Goal: Check status: Check status

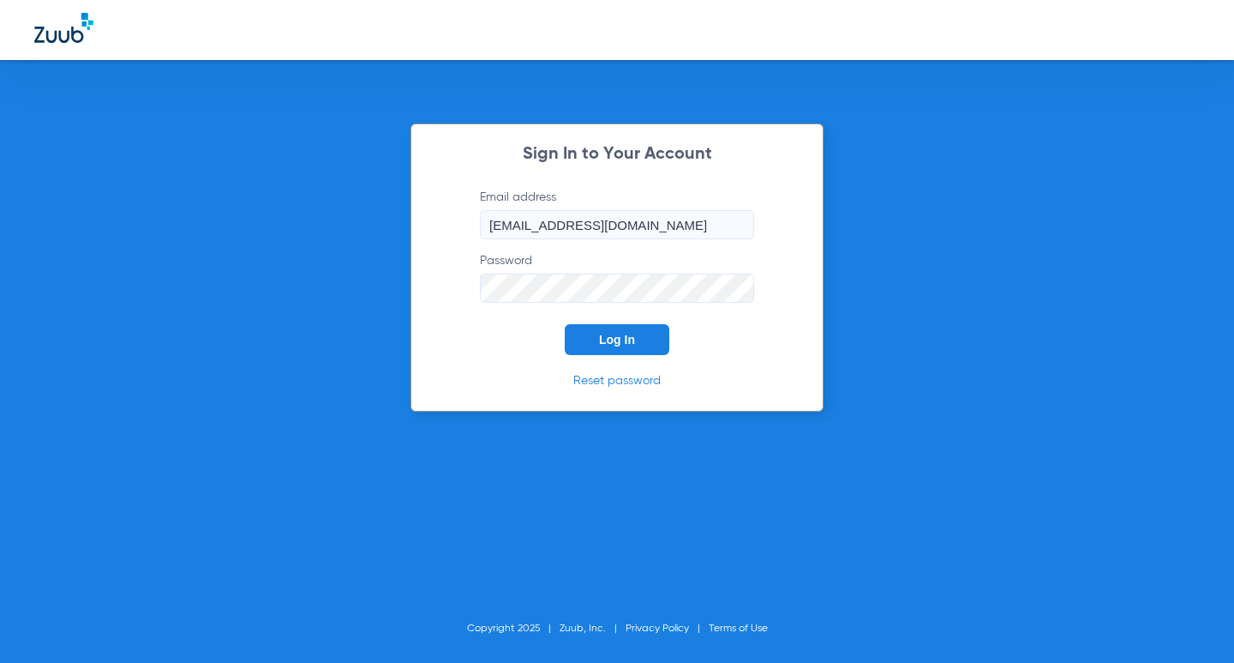
click at [630, 343] on span "Log In" at bounding box center [617, 340] width 36 height 14
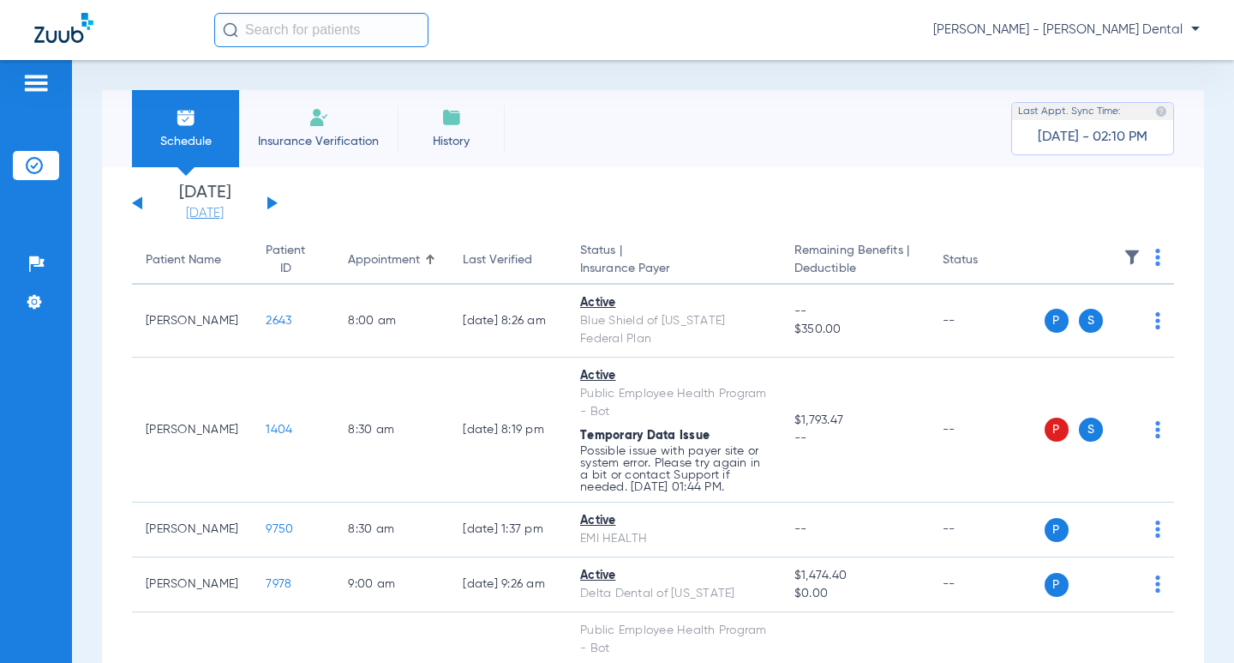
click at [216, 214] on link "[DATE]" at bounding box center [204, 213] width 103 height 17
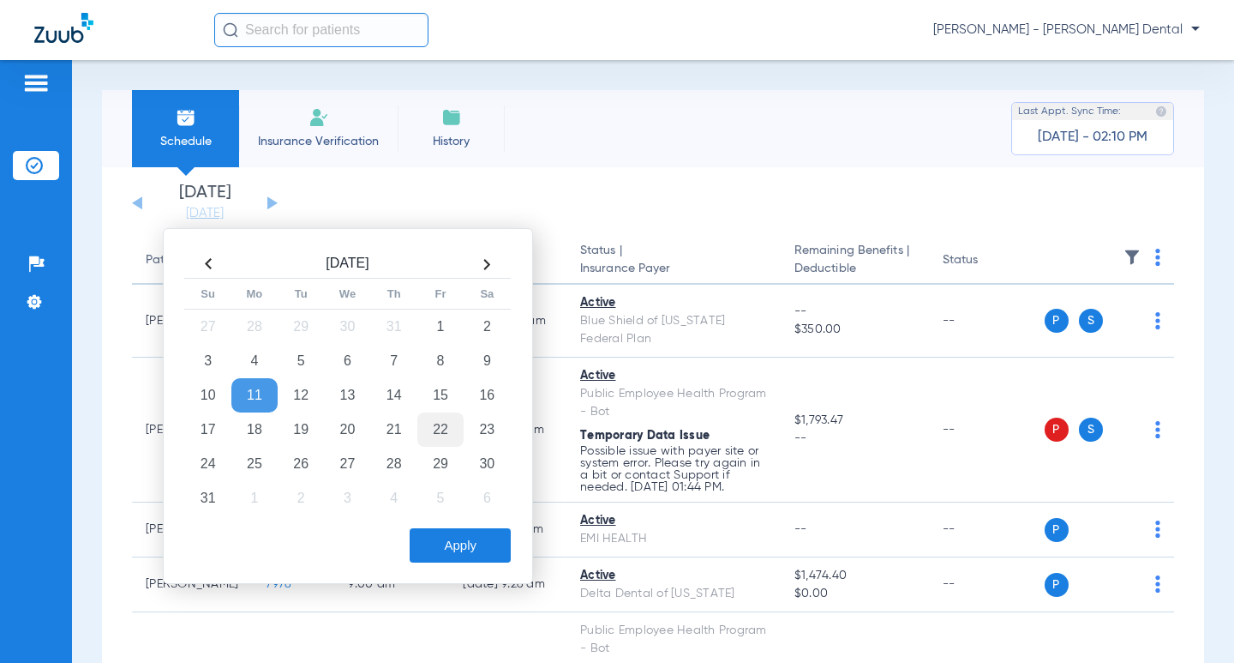
click at [443, 436] on td "22" at bounding box center [440, 429] width 46 height 34
click at [472, 536] on button "Apply" at bounding box center [460, 545] width 101 height 34
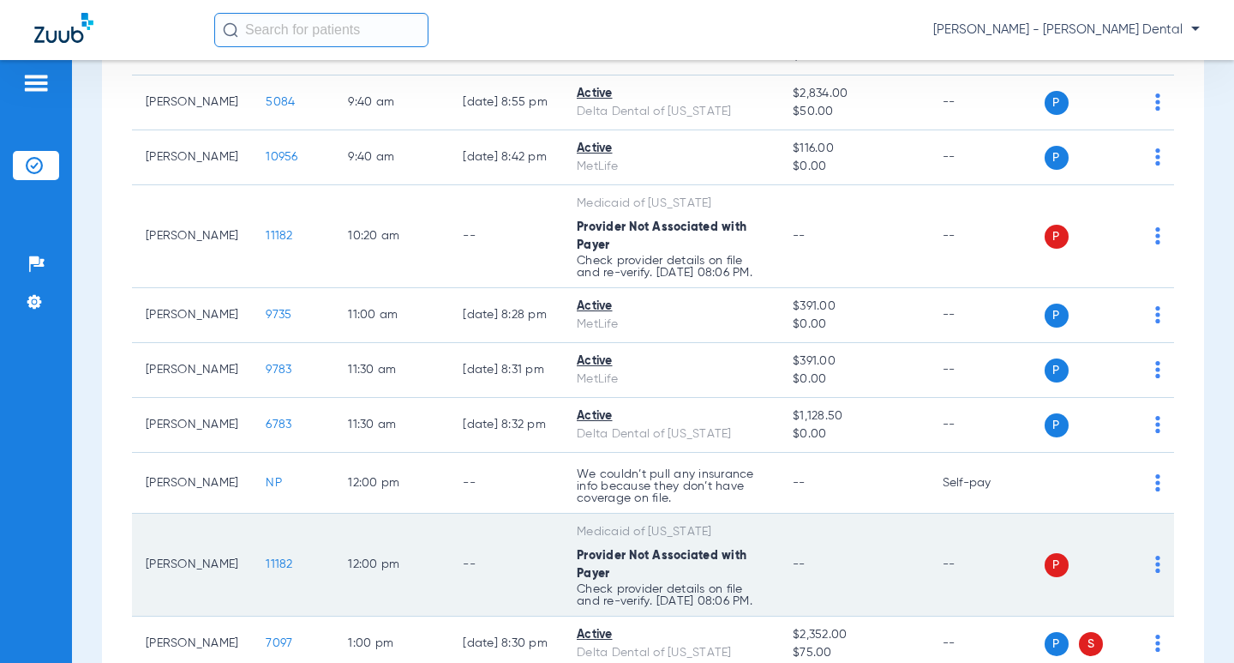
scroll to position [514, 0]
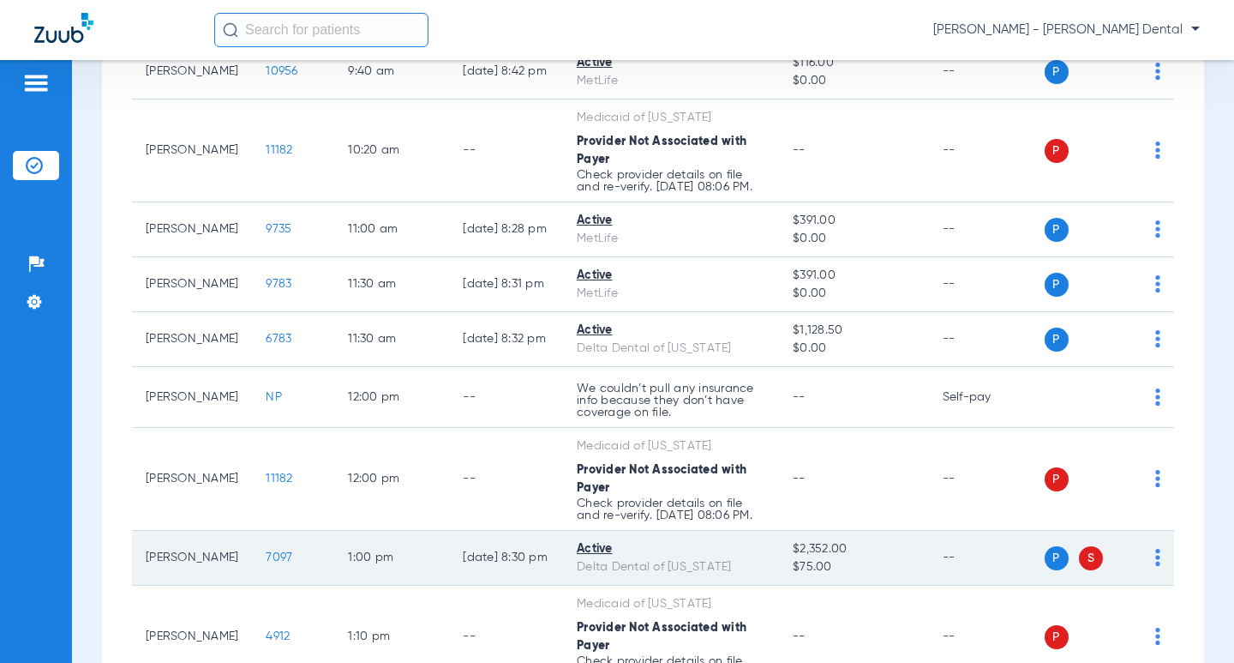
click at [266, 563] on span "7097" at bounding box center [279, 557] width 27 height 12
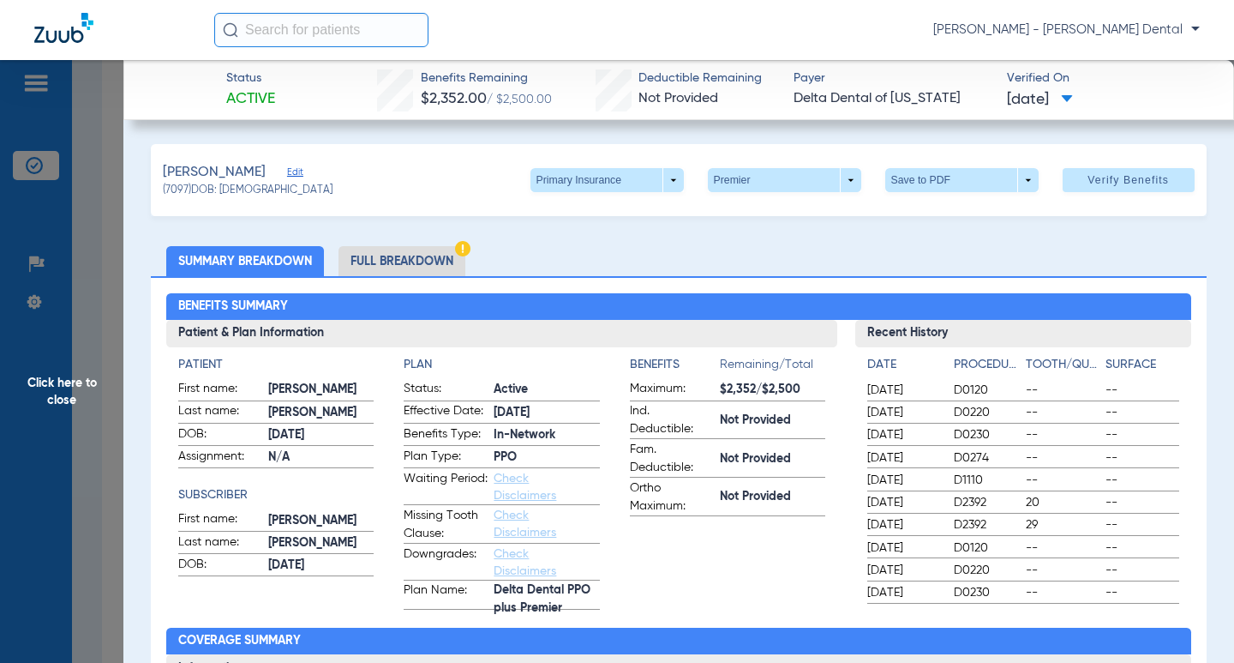
click at [76, 273] on span "Click here to close" at bounding box center [61, 391] width 123 height 663
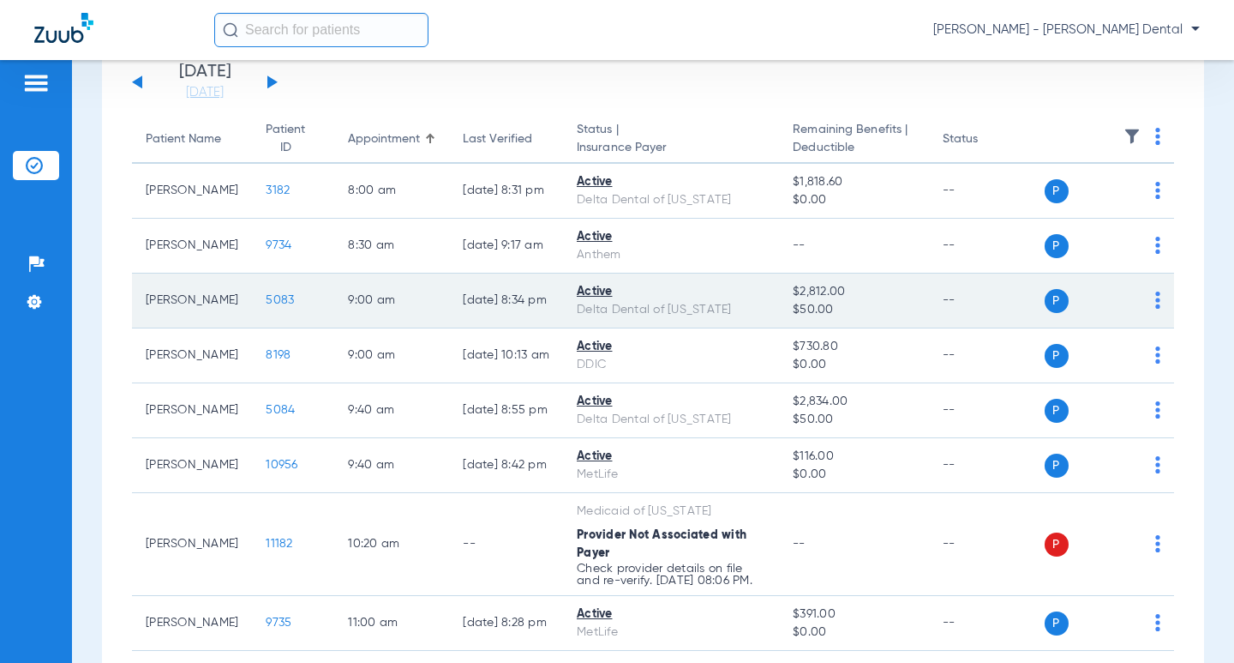
scroll to position [0, 0]
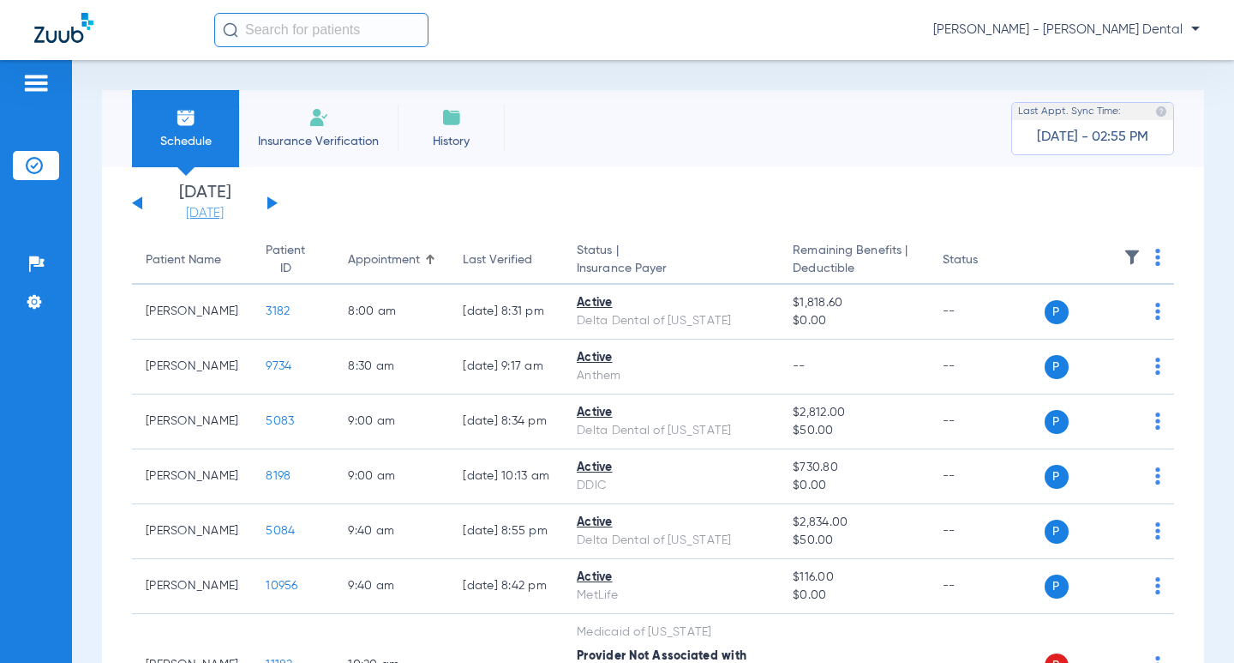
click at [219, 212] on link "[DATE]" at bounding box center [204, 213] width 103 height 17
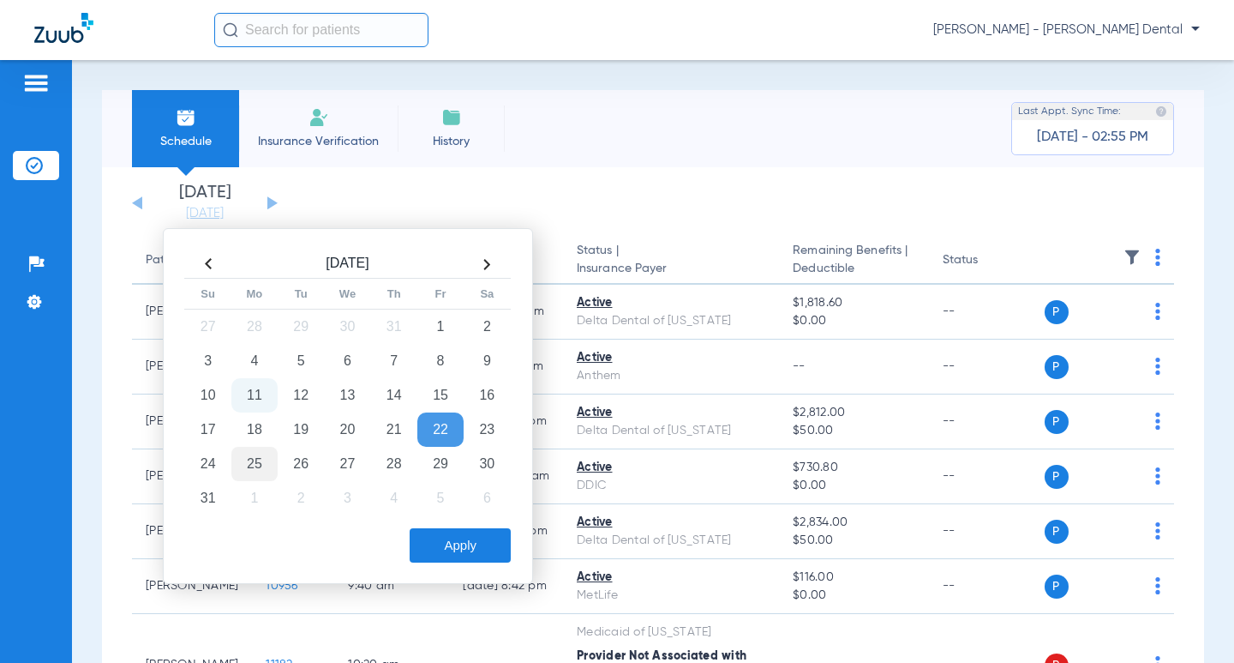
click at [253, 469] on td "25" at bounding box center [254, 464] width 46 height 34
click at [502, 544] on button "Apply" at bounding box center [460, 545] width 101 height 34
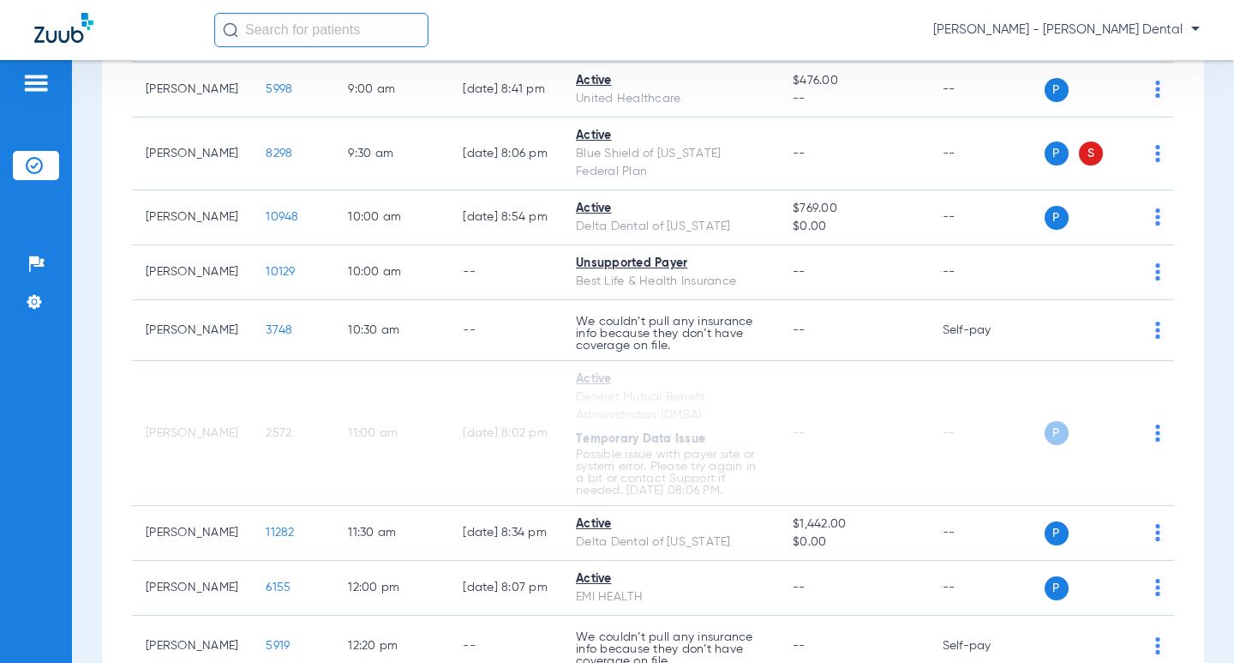
scroll to position [514, 0]
